Goal: Information Seeking & Learning: Learn about a topic

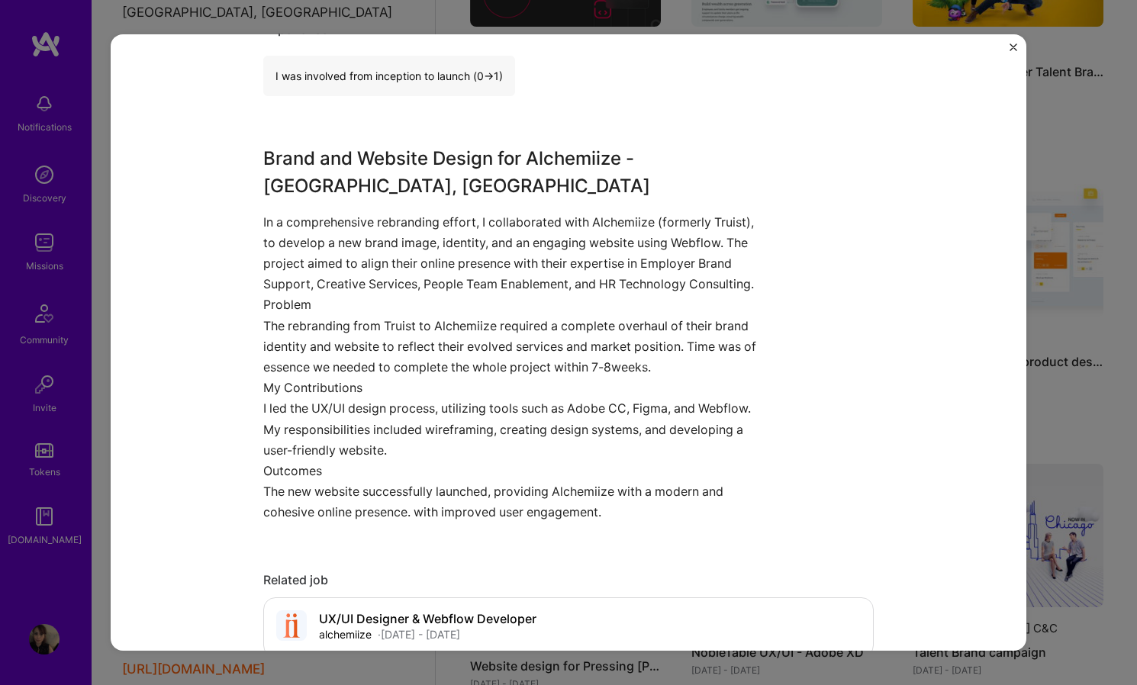
scroll to position [1005, 0]
click at [263, 378] on p "My Contributions I led the UX/UI design process, utilizing tools such as Adobe …" at bounding box center [511, 418] width 496 height 83
click at [263, 379] on p "My Contributions I led the UX/UI design process, utilizing tools such as Adobe …" at bounding box center [511, 418] width 496 height 83
drag, startPoint x: 429, startPoint y: 398, endPoint x: 699, endPoint y: 407, distance: 270.4
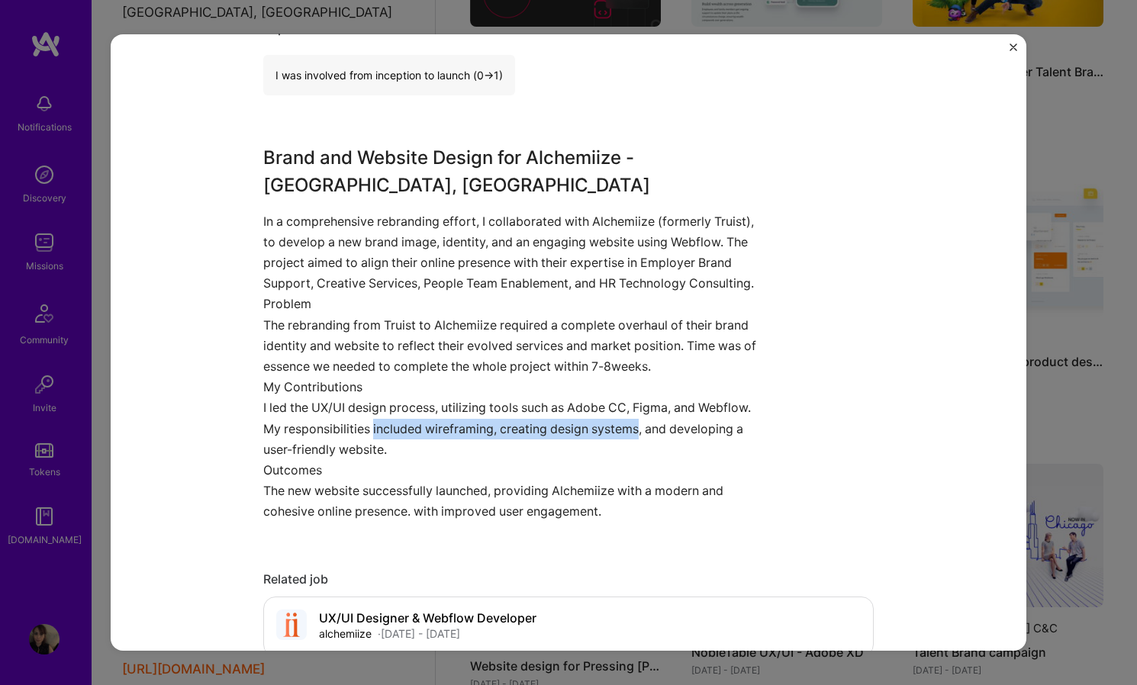
click at [699, 407] on p "My Contributions I led the UX/UI design process, utilizing tools such as Adobe …" at bounding box center [511, 418] width 496 height 83
copy p "included wireframing, creating design systems"
click at [647, 317] on p "Problem The rebranding from Truist to Alchemiize required a complete overhaul o…" at bounding box center [511, 335] width 496 height 83
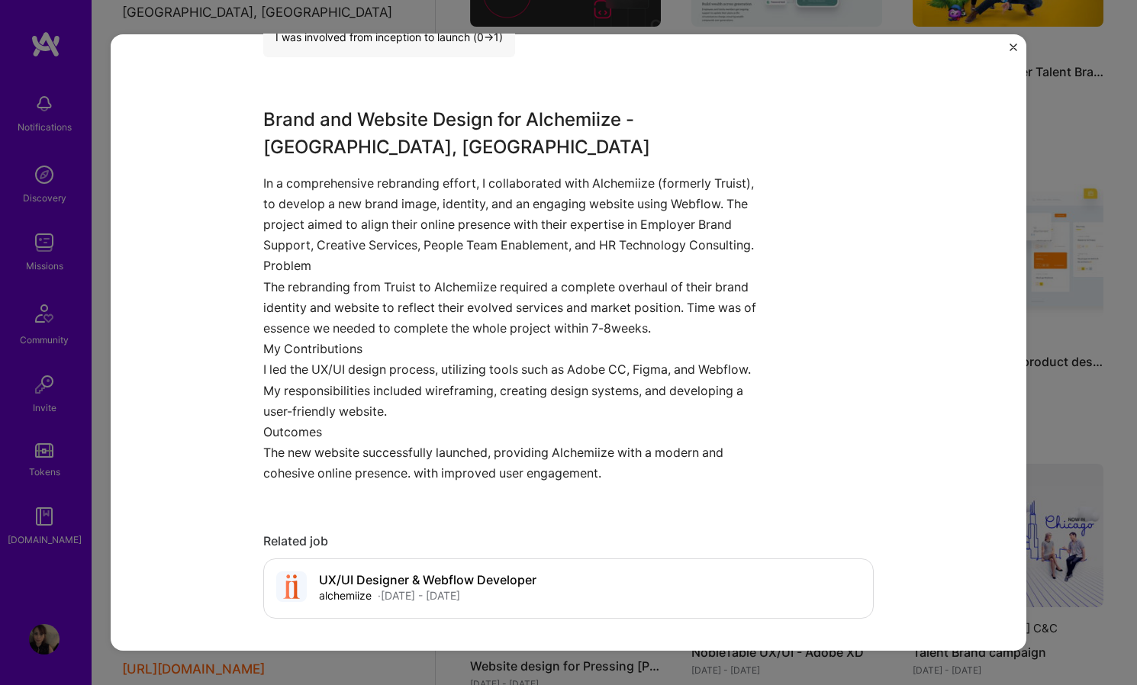
scroll to position [1052, 0]
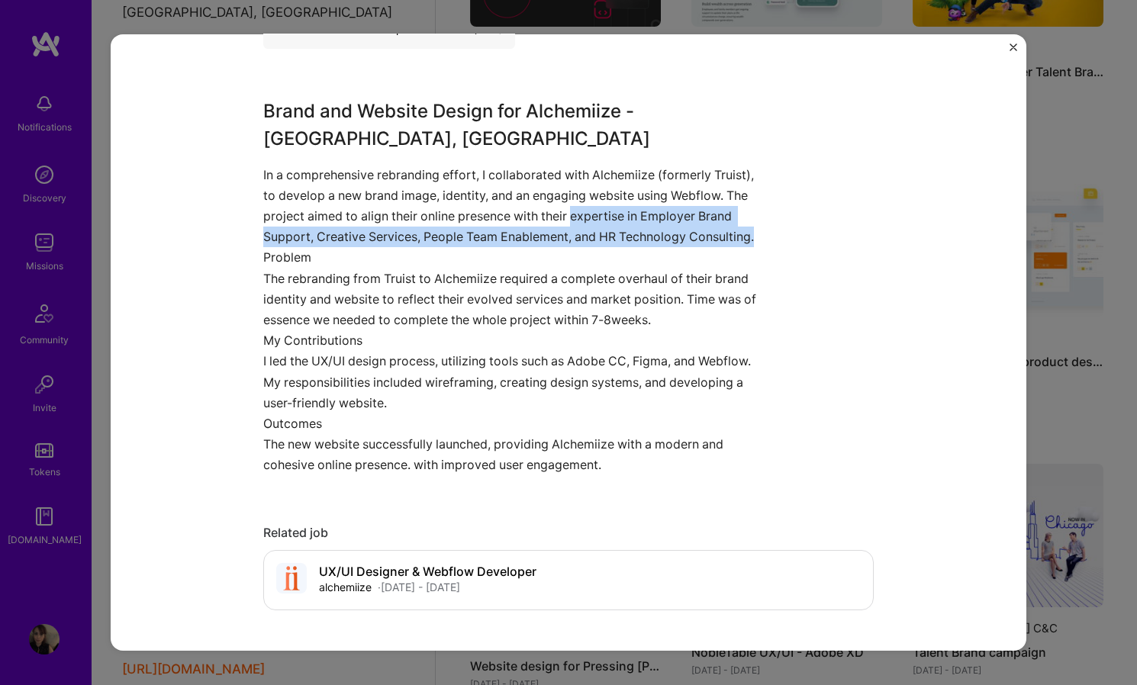
drag, startPoint x: 656, startPoint y: 166, endPoint x: 750, endPoint y: 202, distance: 100.2
click at [750, 204] on p "In a comprehensive rebranding effort, I collaborated with Alchemiize (formerly …" at bounding box center [511, 205] width 496 height 83
copy p "expertise in Employer Brand Support, Creative Services, People Team Enablement,…"
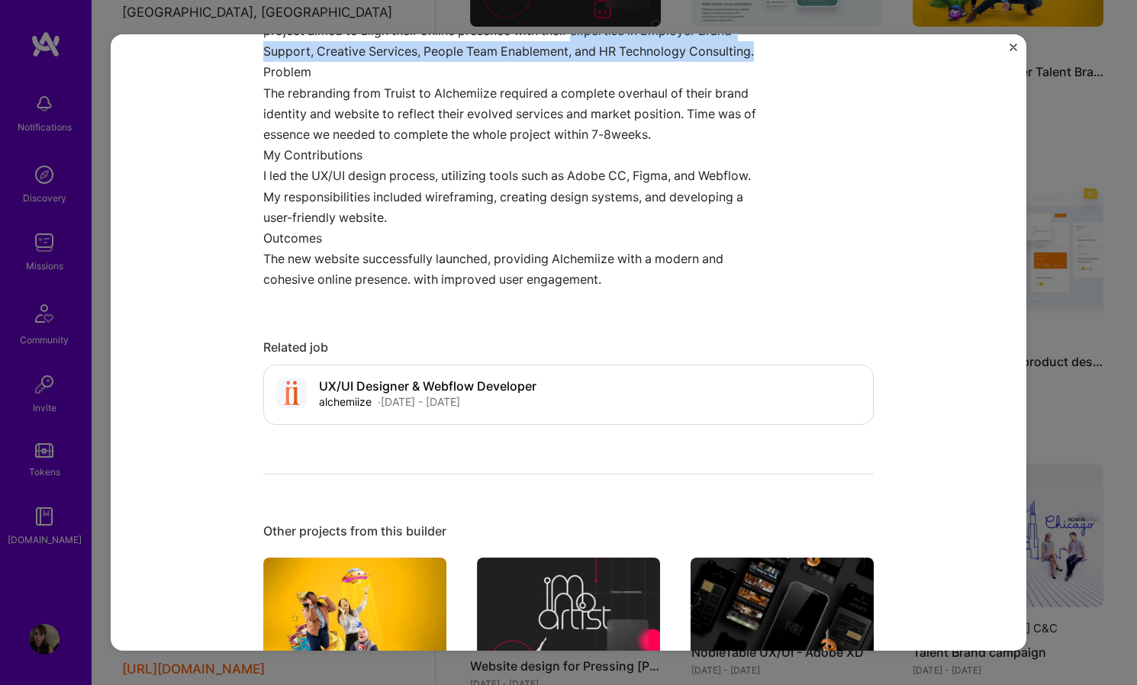
scroll to position [1224, 0]
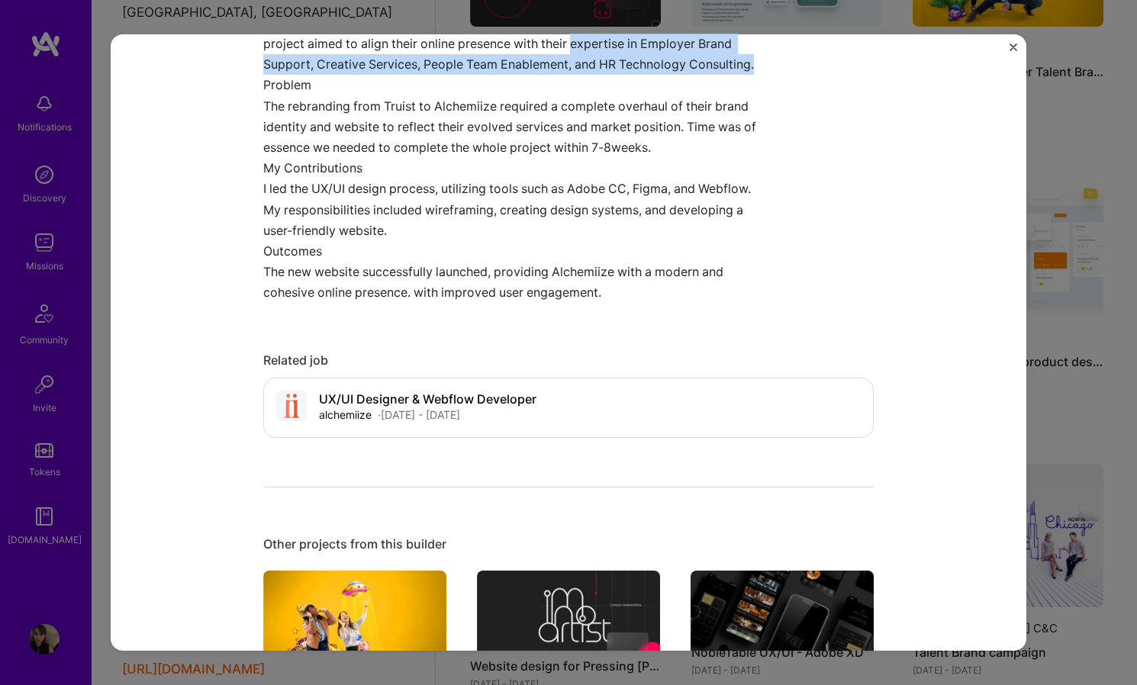
click at [1014, 48] on img "Close" at bounding box center [1014, 48] width 8 height 8
